Goal: Navigation & Orientation: Find specific page/section

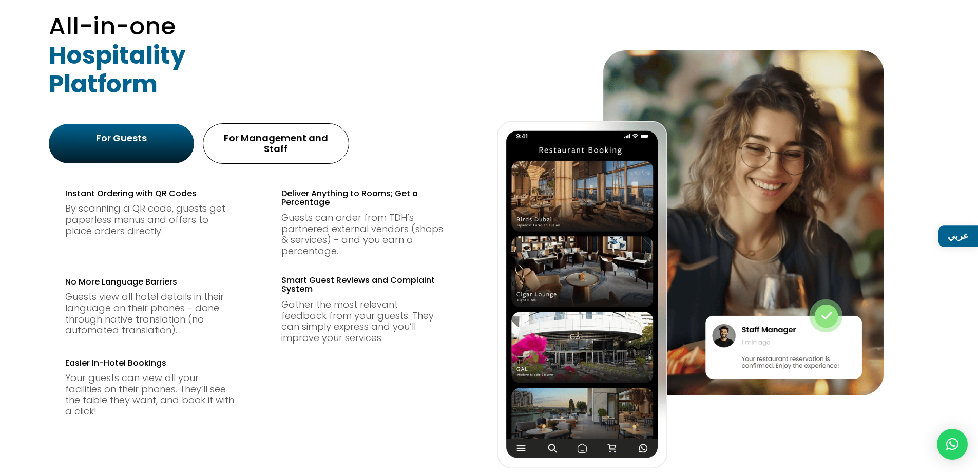
scroll to position [667, 0]
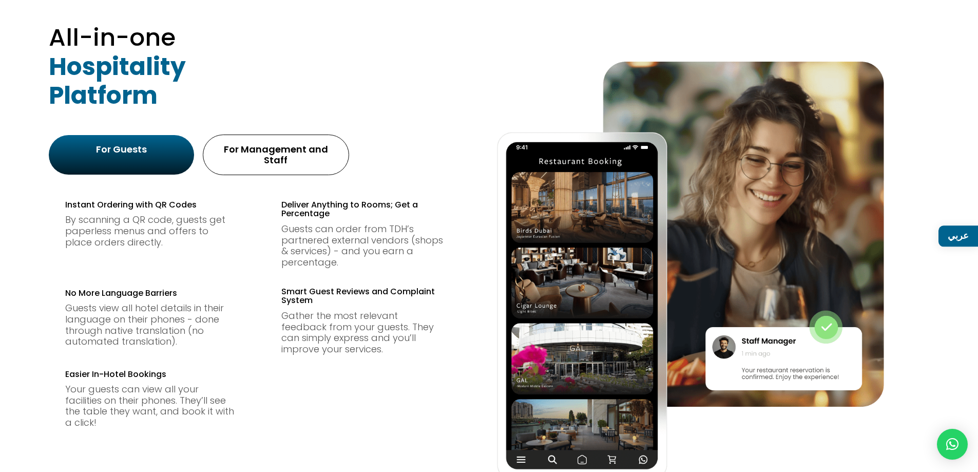
click at [960, 230] on link "عربي" at bounding box center [958, 235] width 40 height 21
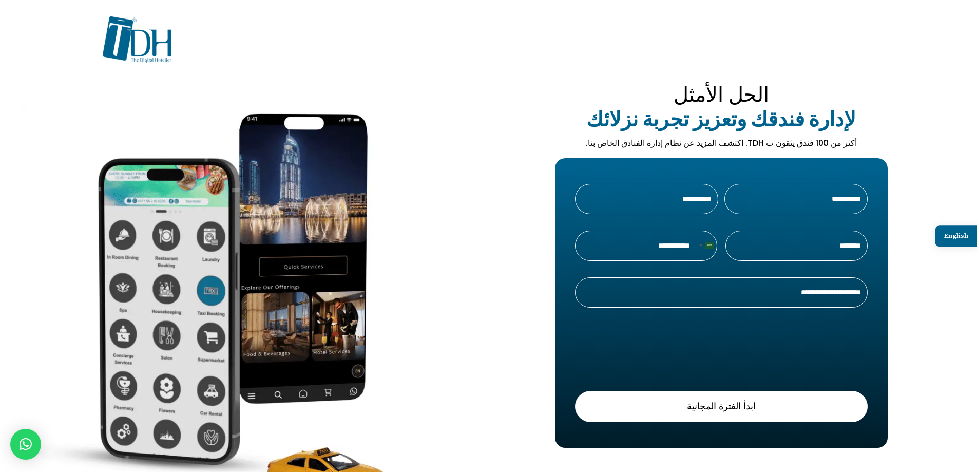
click at [374, 47] on div at bounding box center [489, 49] width 772 height 67
